Goal: Task Accomplishment & Management: Complete application form

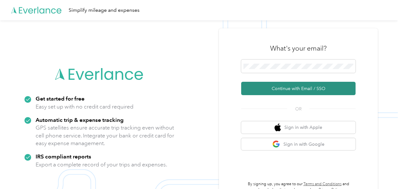
click at [279, 87] on button "Continue with Email / SSO" at bounding box center [298, 88] width 115 height 13
click at [283, 91] on button "Continue with Email / SSO" at bounding box center [298, 88] width 115 height 13
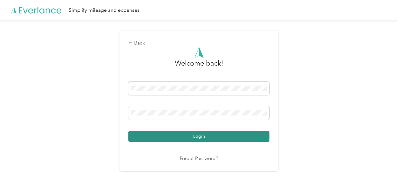
click at [200, 134] on button "Login" at bounding box center [199, 136] width 141 height 11
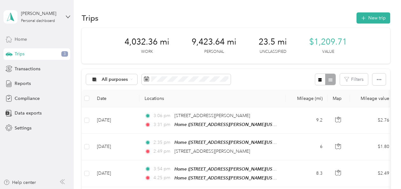
click at [22, 42] on span "Home" at bounding box center [21, 39] width 12 height 7
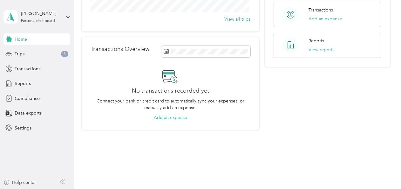
scroll to position [135, 0]
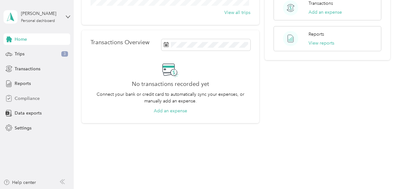
click at [36, 98] on span "Compliance" at bounding box center [27, 98] width 25 height 7
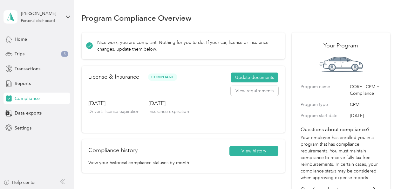
click at [69, 14] on div "[PERSON_NAME] Personal dashboard" at bounding box center [36, 17] width 67 height 22
click at [276, 23] on div "Program Compliance Overview" at bounding box center [236, 17] width 309 height 13
click at [244, 75] on button "Update documents" at bounding box center [255, 78] width 48 height 10
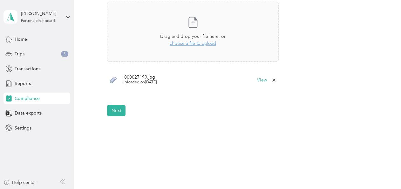
scroll to position [218, 0]
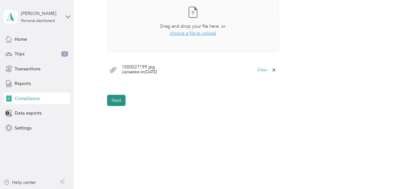
click at [114, 100] on button "Next" at bounding box center [116, 100] width 18 height 11
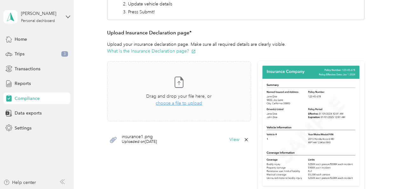
scroll to position [123, 0]
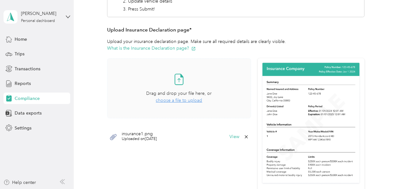
click at [168, 102] on span "choose a file to upload" at bounding box center [179, 100] width 46 height 5
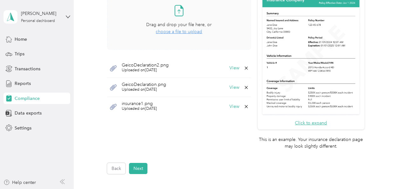
scroll to position [183, 0]
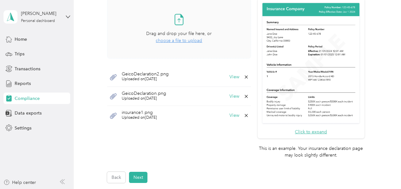
click at [244, 113] on icon at bounding box center [246, 115] width 5 height 5
click at [225, 117] on button "Yes" at bounding box center [229, 119] width 12 height 10
click at [135, 176] on button "Next" at bounding box center [138, 177] width 18 height 11
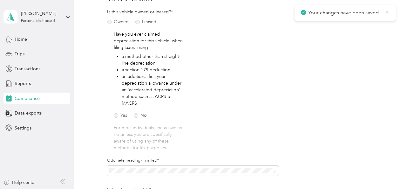
scroll to position [8, 0]
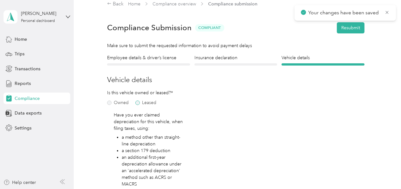
click at [137, 102] on label "Leased" at bounding box center [146, 103] width 21 height 4
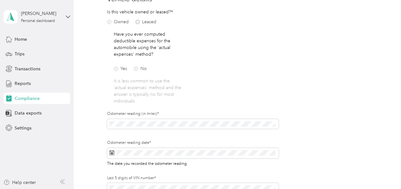
scroll to position [135, 0]
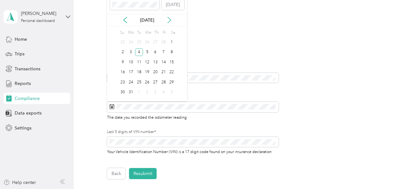
click at [169, 20] on icon at bounding box center [169, 20] width 6 height 6
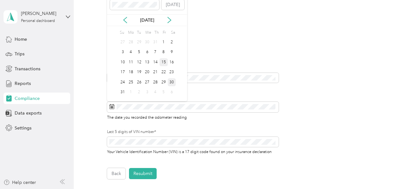
click at [163, 62] on div "15" at bounding box center [164, 62] width 8 height 8
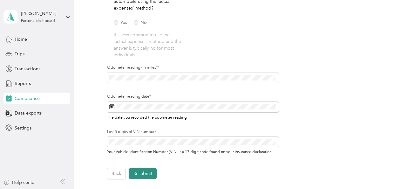
click at [140, 173] on button "Resubmit" at bounding box center [143, 173] width 28 height 11
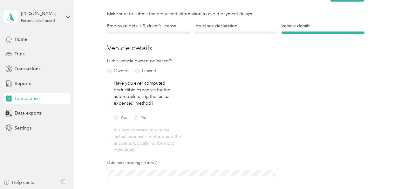
scroll to position [8, 0]
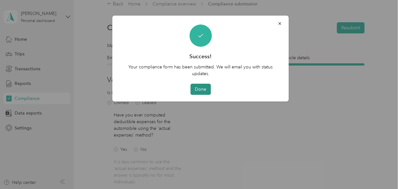
click at [200, 87] on button "Done" at bounding box center [201, 89] width 20 height 11
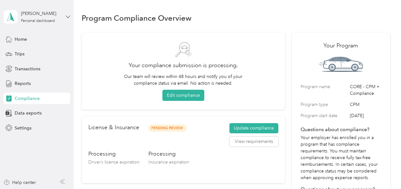
click at [67, 19] on icon at bounding box center [68, 17] width 4 height 4
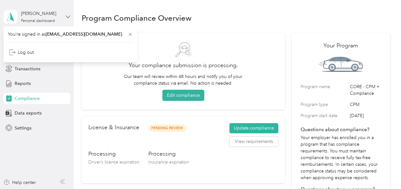
click at [67, 19] on icon at bounding box center [68, 17] width 4 height 4
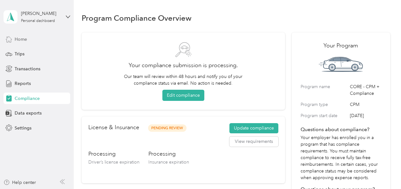
click at [24, 39] on span "Home" at bounding box center [21, 39] width 12 height 7
